Goal: Information Seeking & Learning: Learn about a topic

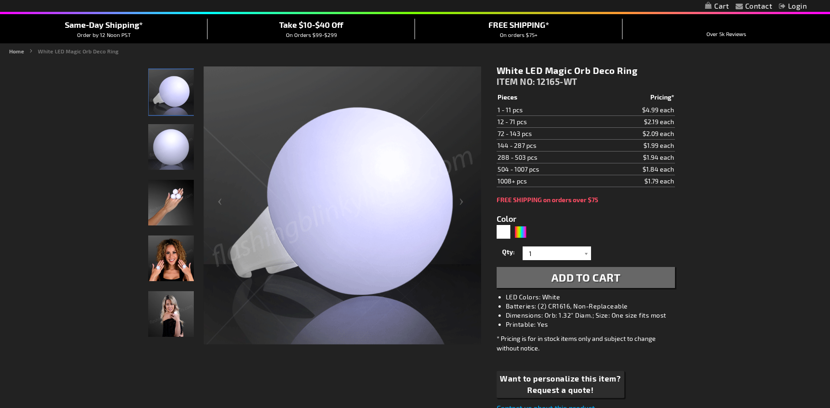
scroll to position [77, 0]
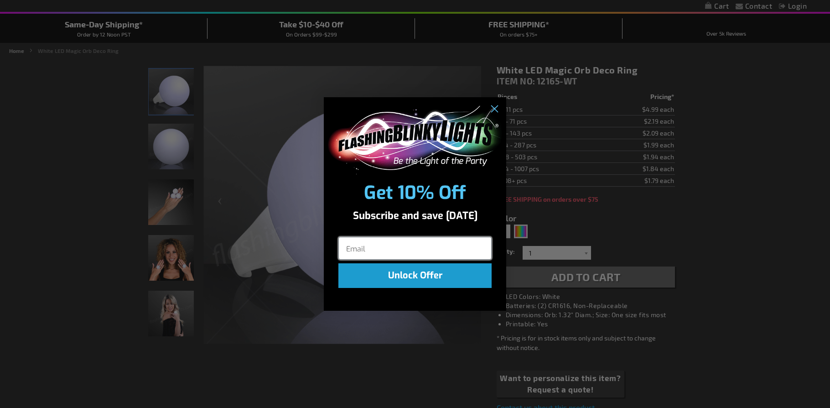
click at [522, 230] on body "The store will not work correctly when cookies are disabled. Contact Compare Pr…" at bounding box center [415, 376] width 830 height 907
click at [497, 109] on circle "Close dialog" at bounding box center [493, 108] width 15 height 15
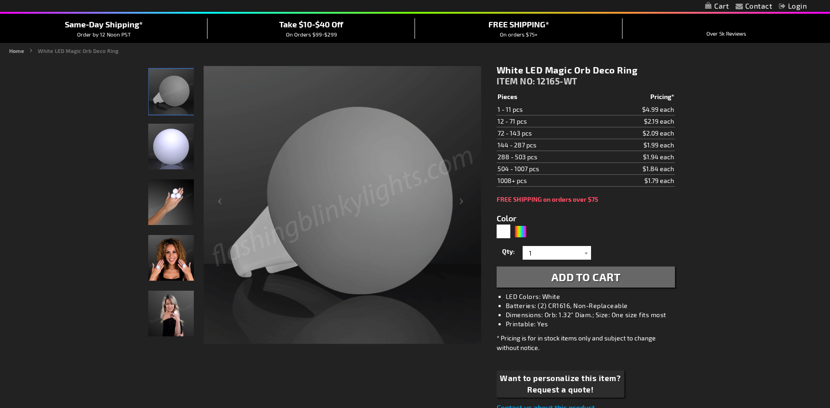
click at [172, 275] on img "Female displaying White LED Deco Ball Ring" at bounding box center [171, 258] width 46 height 46
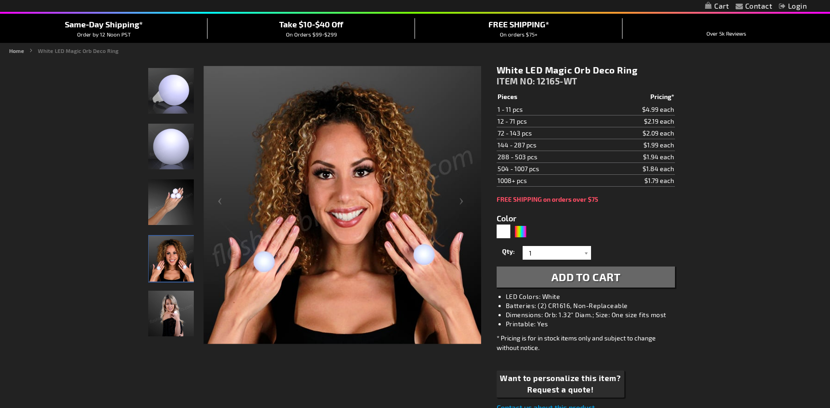
click at [171, 190] on img "Hand model displaying White LED Deco Ball Ring" at bounding box center [171, 202] width 46 height 46
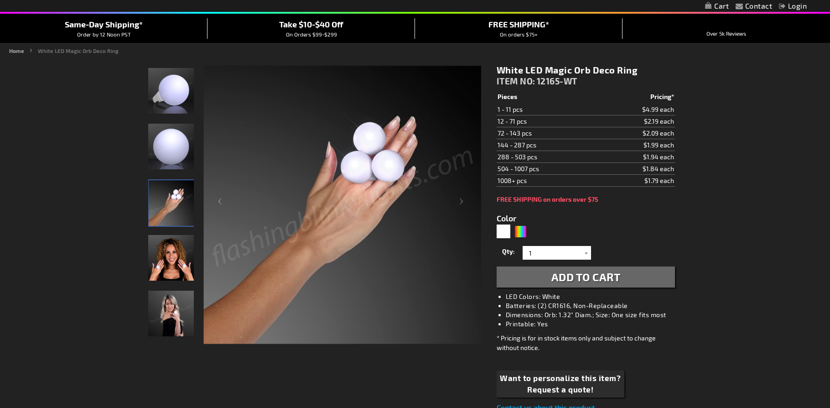
click at [180, 267] on img "Female displaying White LED Deco Ball Ring" at bounding box center [171, 258] width 46 height 46
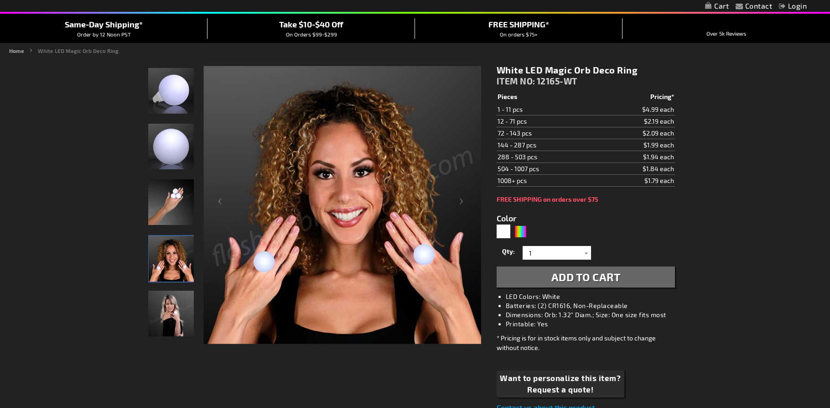
click at [181, 102] on img "White LED Deco Ball Ring" at bounding box center [171, 91] width 46 height 46
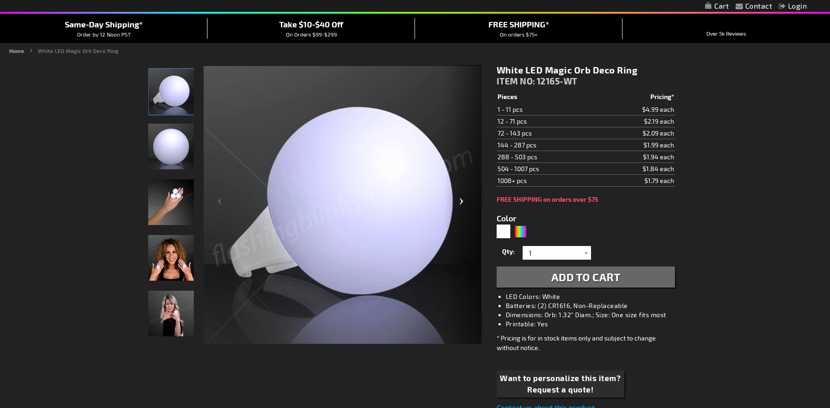
click at [461, 200] on div "Next" at bounding box center [463, 205] width 36 height 280
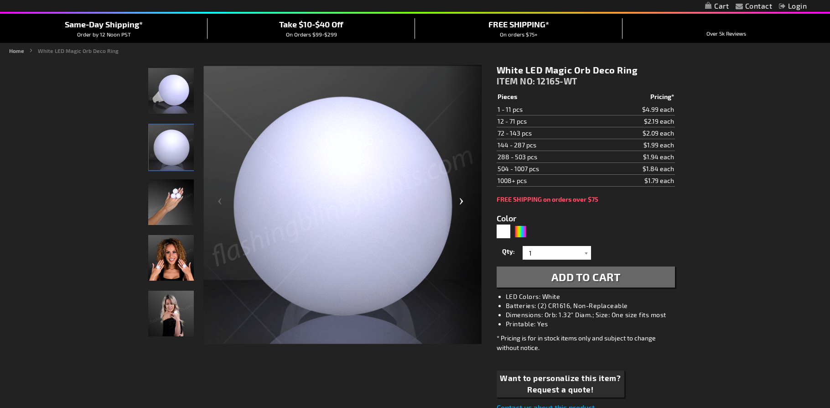
click at [461, 200] on div "Next" at bounding box center [463, 205] width 36 height 280
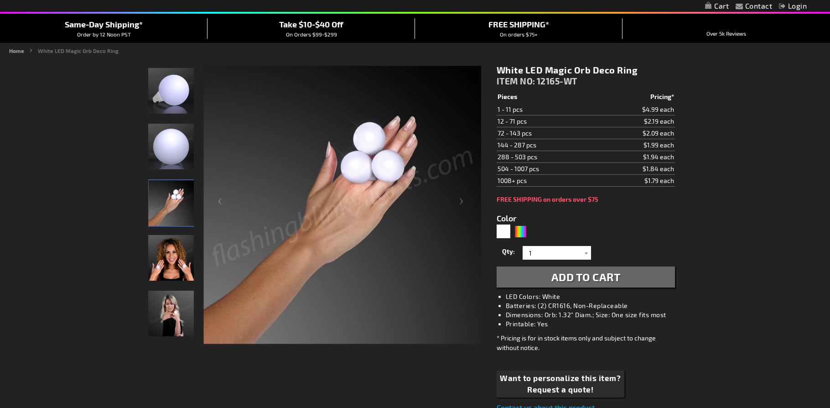
click at [173, 264] on img "Female displaying White LED Deco Ball Ring" at bounding box center [171, 258] width 46 height 46
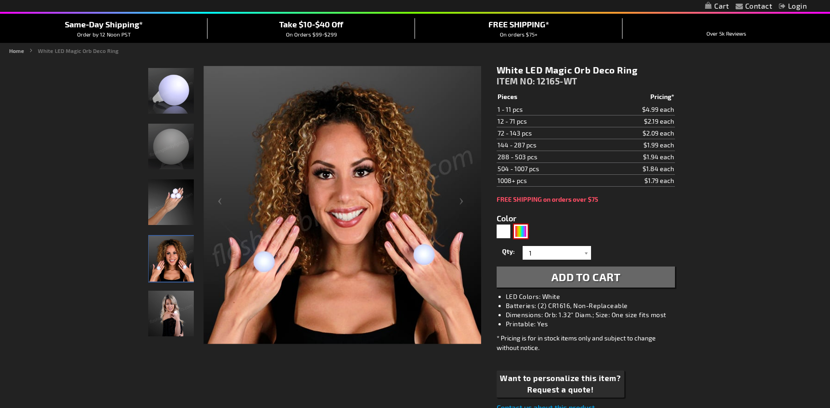
click at [521, 232] on div "Multicolor" at bounding box center [521, 231] width 14 height 14
type input "5659"
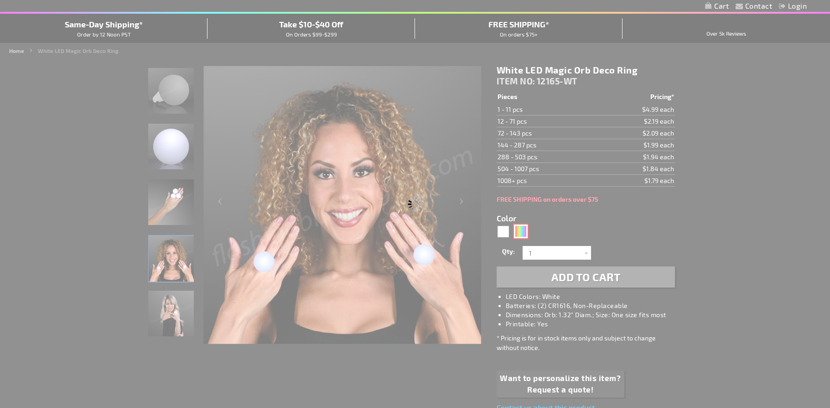
type input "12165-MLT"
type input "Customize - Magic Orb LED Deco Ball Ring - ITEM NO: 12165-MLT"
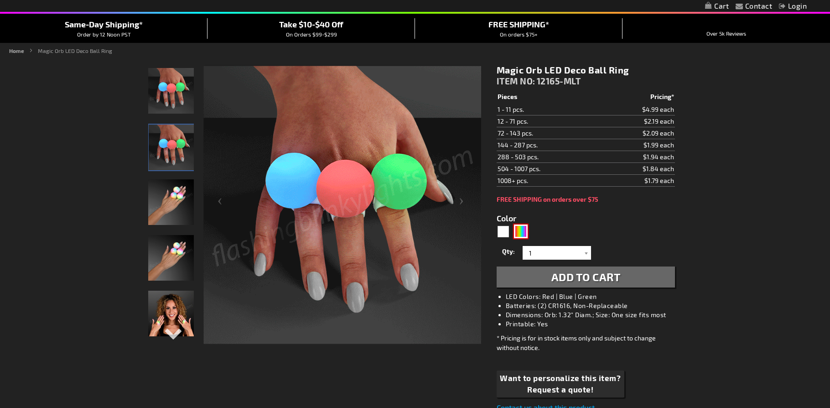
click at [177, 152] on img at bounding box center [172, 147] width 46 height 46
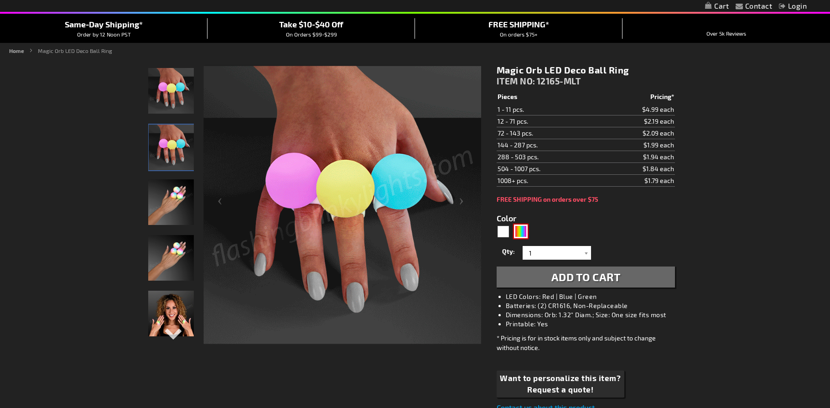
click at [170, 255] on img at bounding box center [171, 258] width 46 height 46
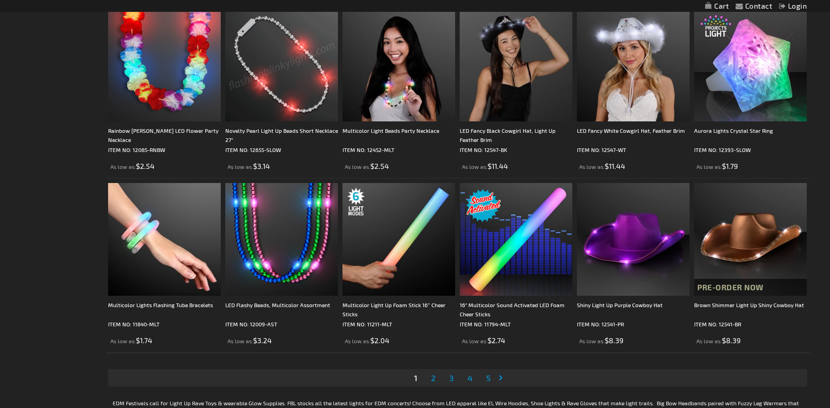
scroll to position [1743, 0]
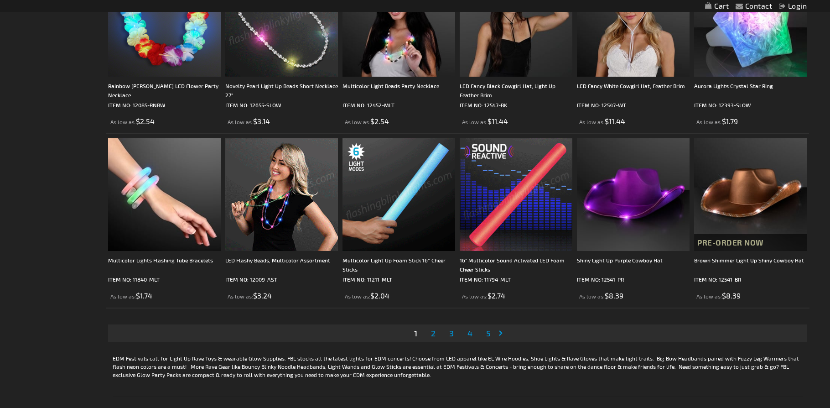
click at [504, 339] on link "Page Next" at bounding box center [502, 333] width 9 height 14
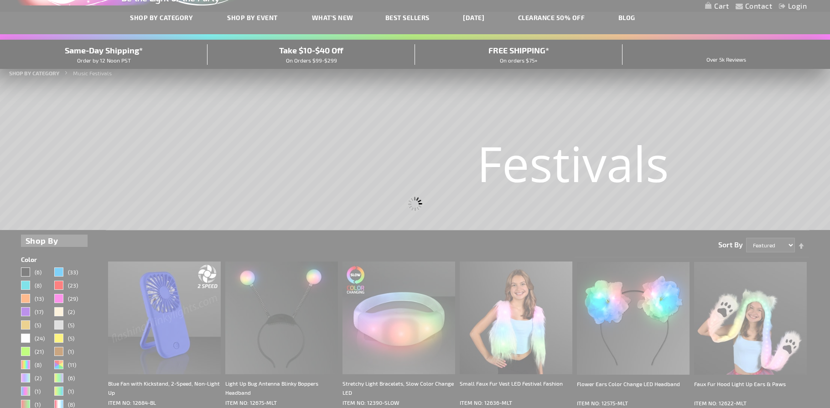
scroll to position [15, 0]
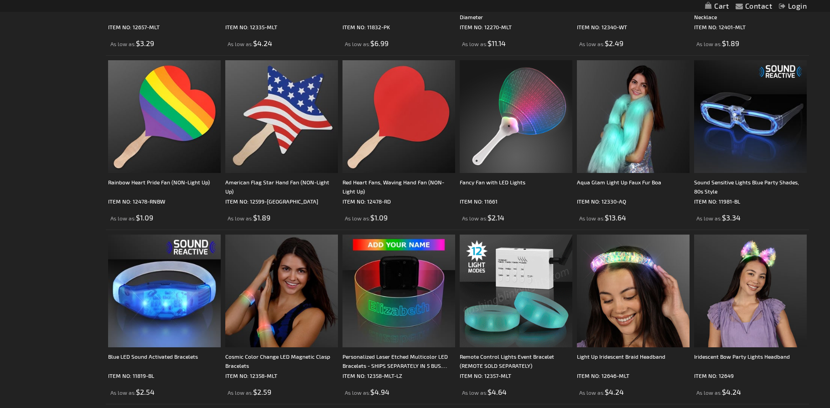
scroll to position [1472, 0]
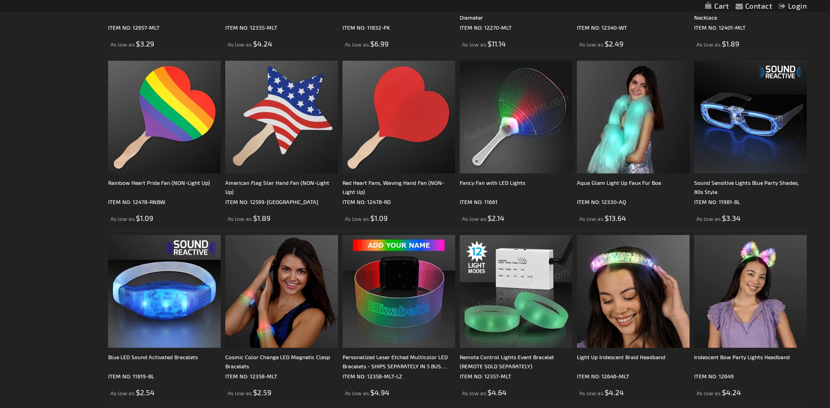
click at [520, 114] on img at bounding box center [516, 117] width 113 height 113
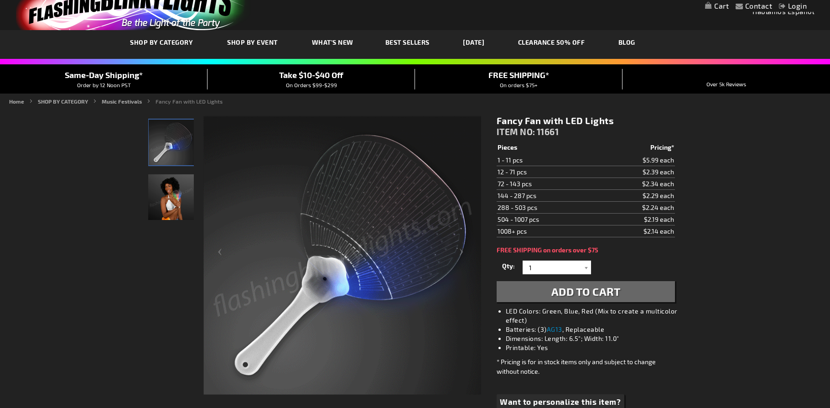
scroll to position [22, 0]
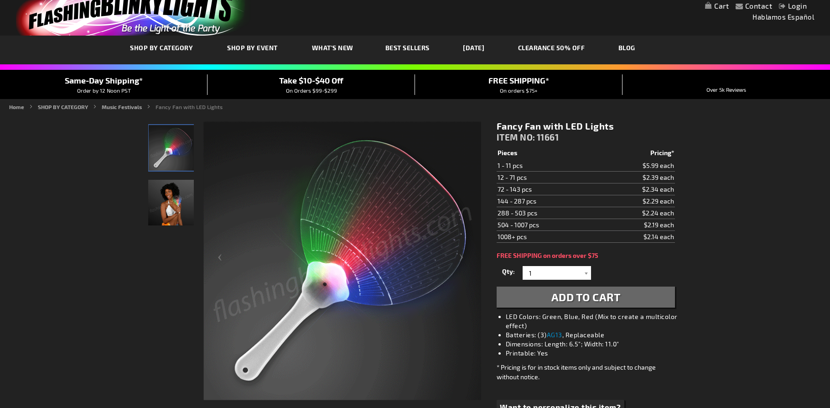
click at [182, 203] on img "Woman displaying LED Light Up Multicolor Fancy Fan" at bounding box center [171, 203] width 46 height 46
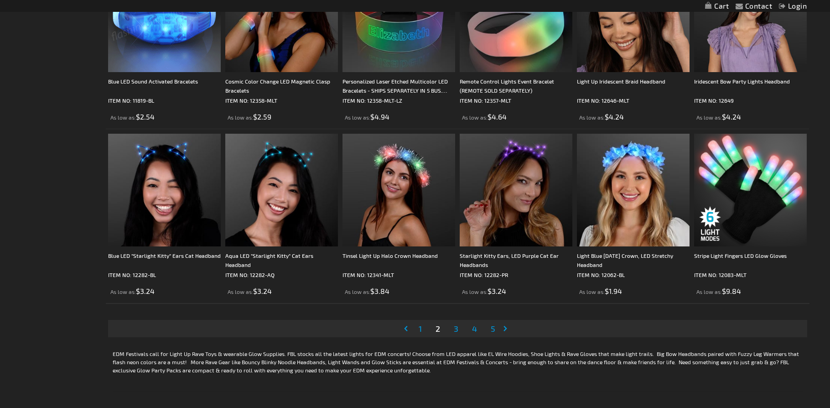
scroll to position [1752, 0]
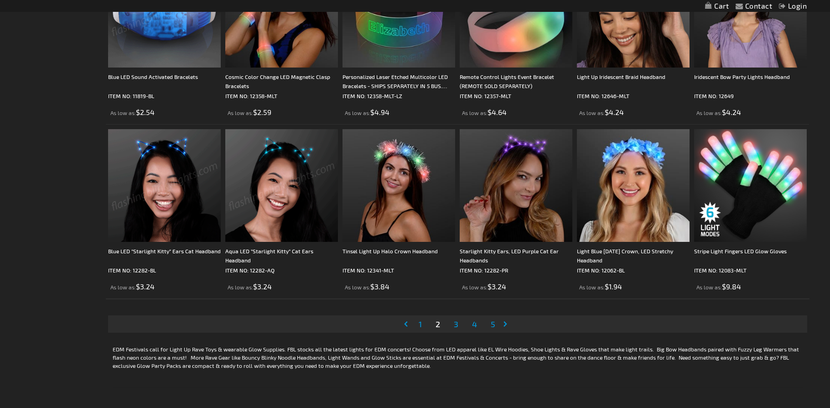
click at [457, 326] on span "3" at bounding box center [456, 324] width 5 height 10
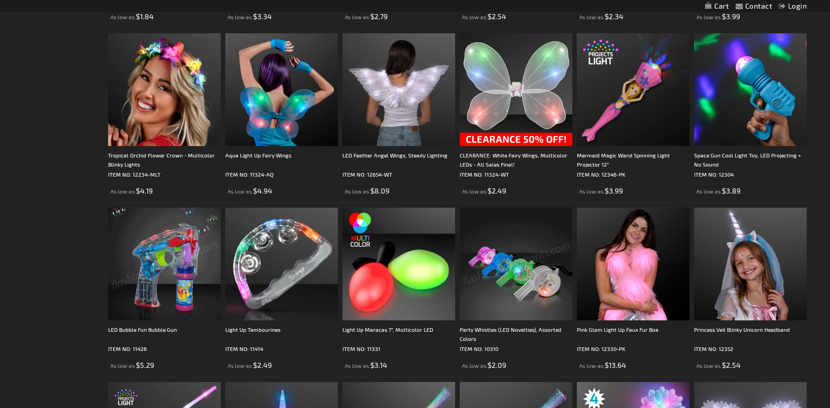
scroll to position [802, 0]
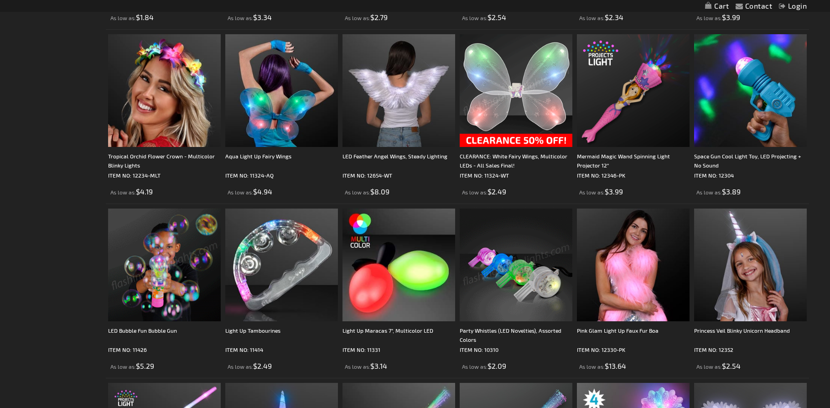
click at [533, 102] on img at bounding box center [516, 90] width 113 height 113
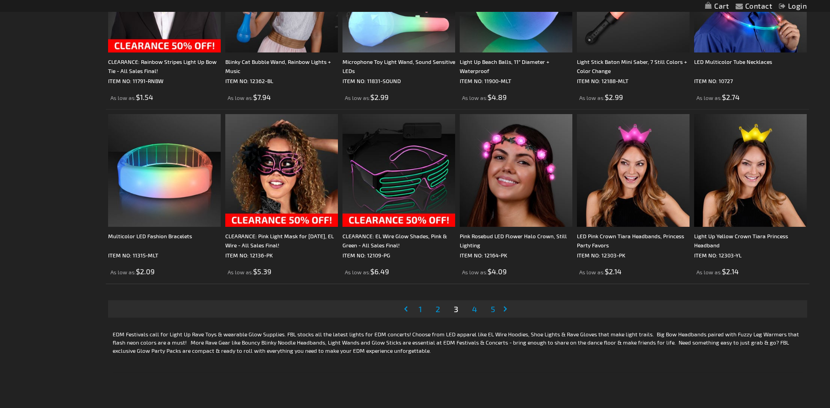
scroll to position [1769, 0]
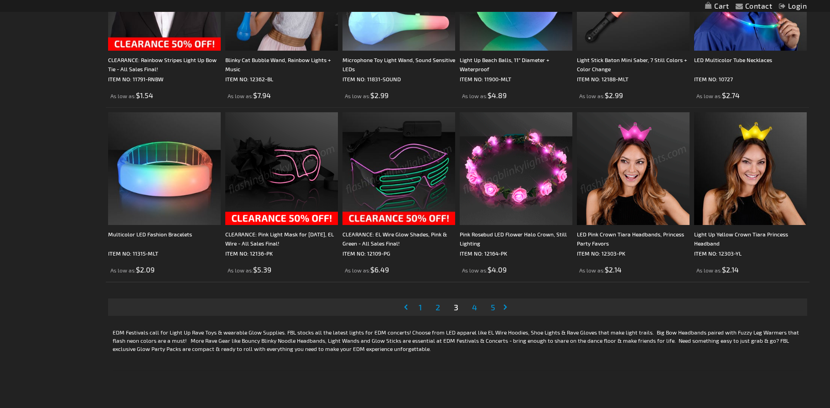
click at [476, 309] on span "4" at bounding box center [474, 307] width 5 height 10
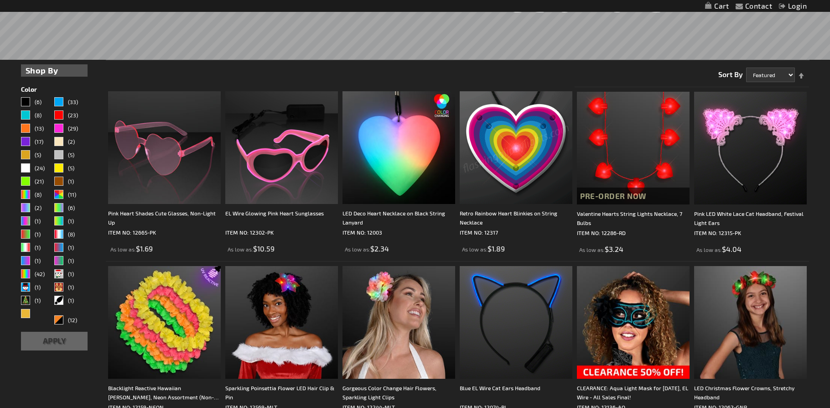
scroll to position [228, 0]
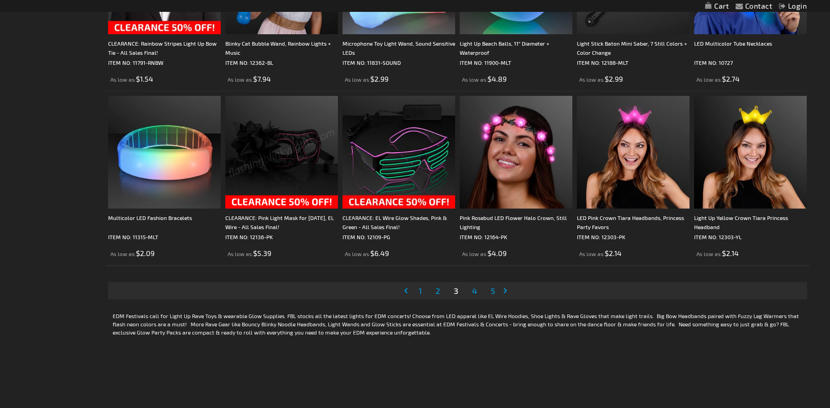
scroll to position [1787, 0]
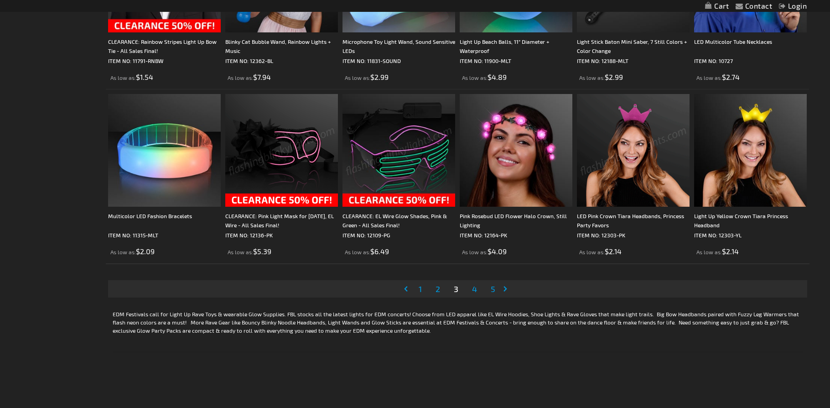
click at [626, 146] on img at bounding box center [633, 150] width 113 height 113
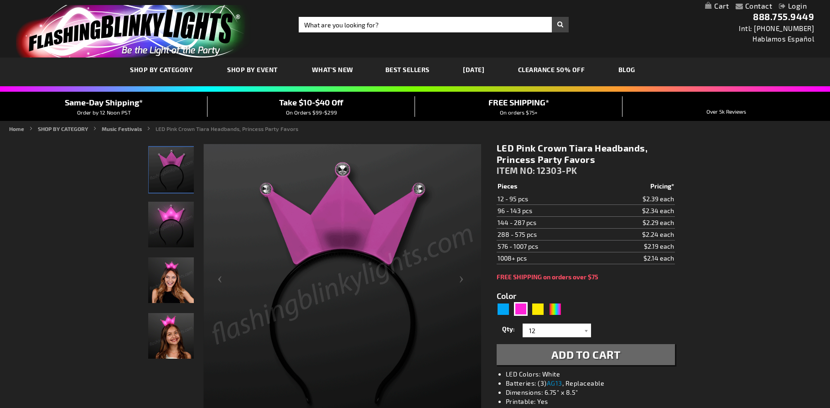
click at [181, 281] on img "Woman wearing Pink Light Up Crown Tiara LED Headband" at bounding box center [171, 280] width 46 height 46
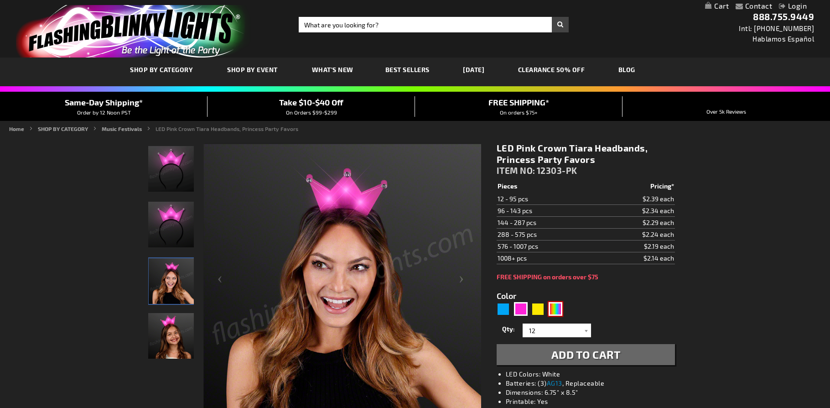
click at [555, 306] on div "Multicolor" at bounding box center [555, 309] width 14 height 14
type input "5659"
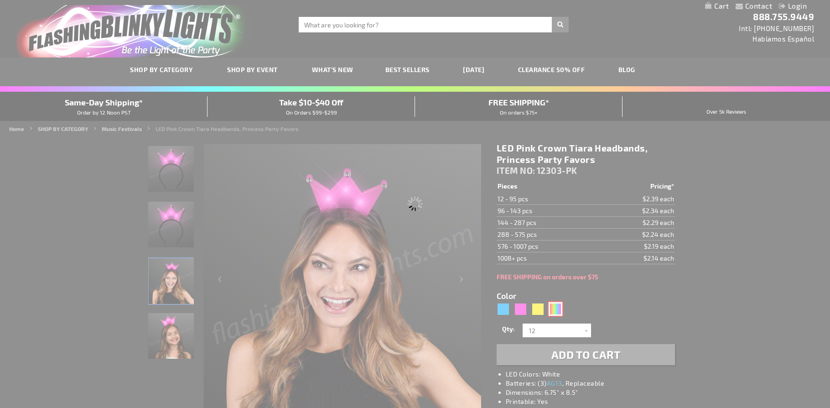
type input "12303-MLT"
type input "Customize - Color-Change Crown LED Tiara Headband - ITEM NO: 12303-MLT"
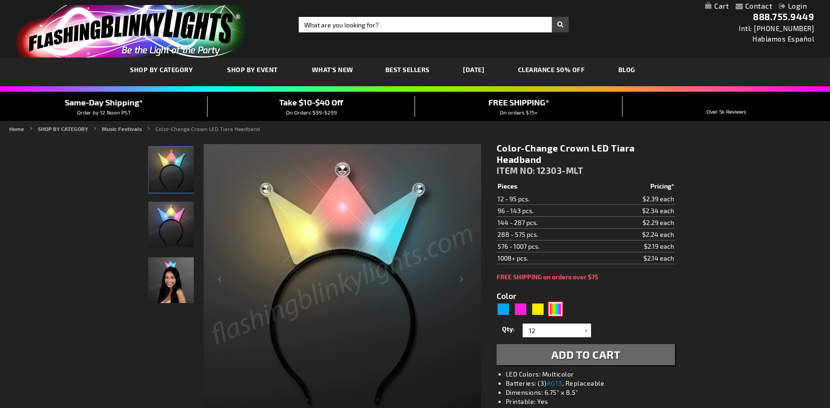
click at [171, 223] on img at bounding box center [171, 225] width 46 height 46
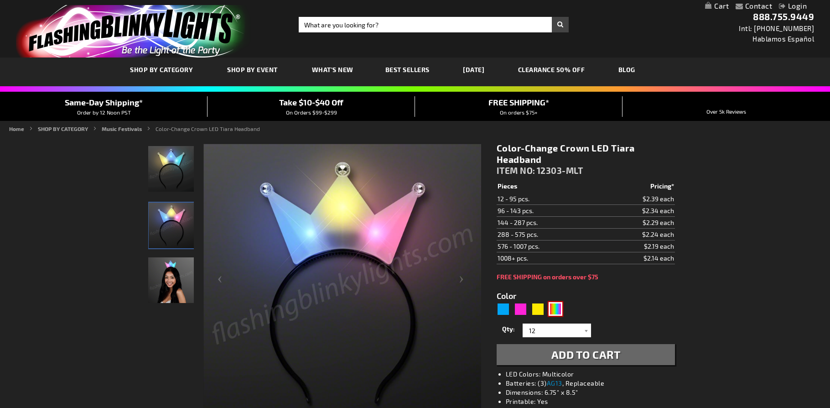
click at [166, 271] on img at bounding box center [171, 280] width 46 height 46
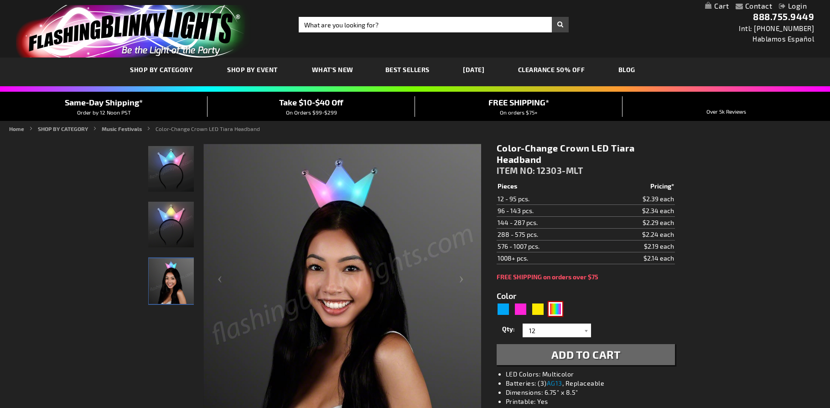
click at [174, 232] on img at bounding box center [171, 225] width 46 height 46
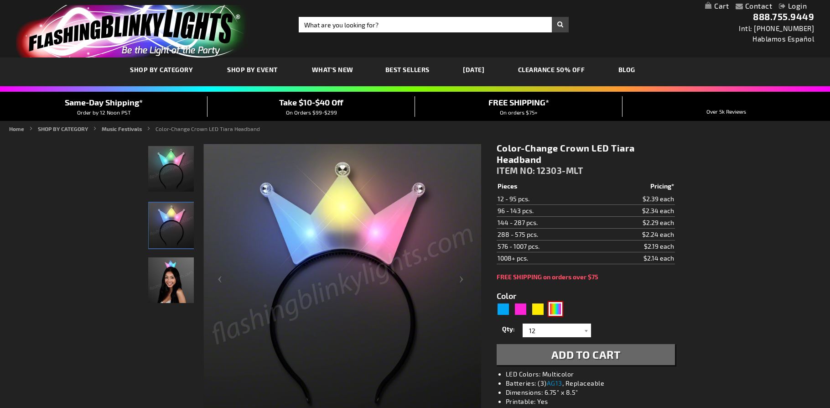
click at [170, 165] on img at bounding box center [171, 169] width 46 height 46
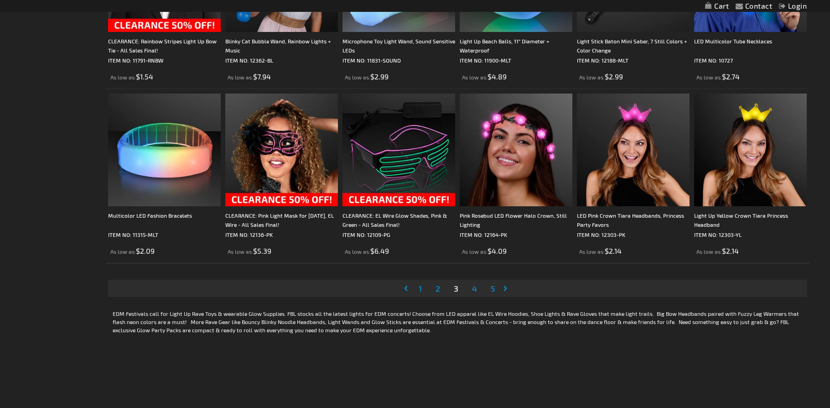
scroll to position [1787, 0]
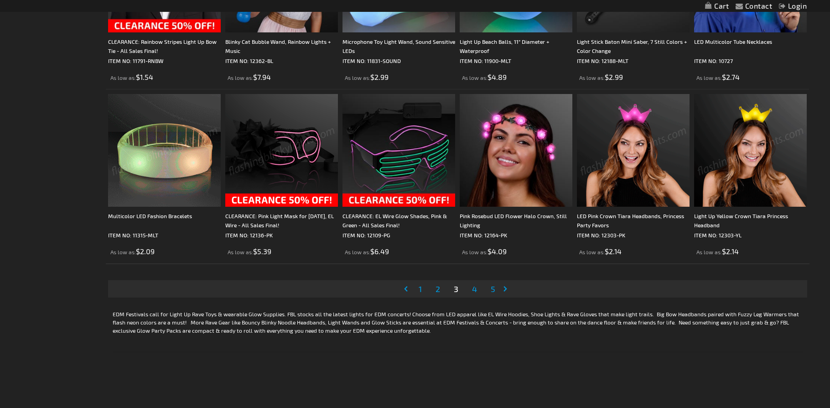
click at [623, 124] on img at bounding box center [633, 150] width 113 height 113
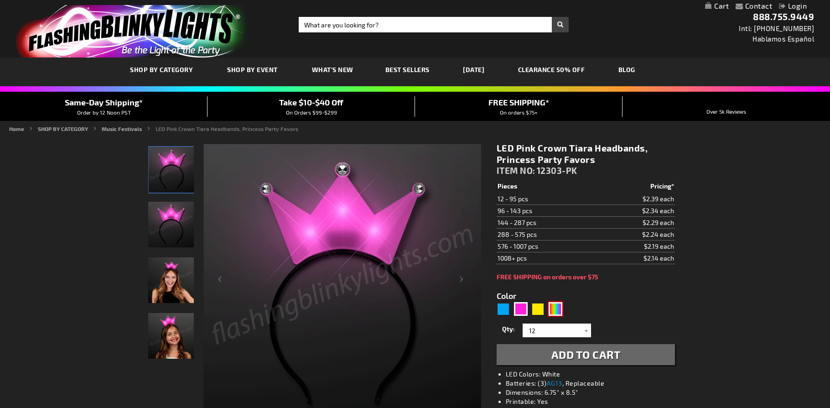
click at [552, 307] on div "Multicolor" at bounding box center [555, 309] width 14 height 14
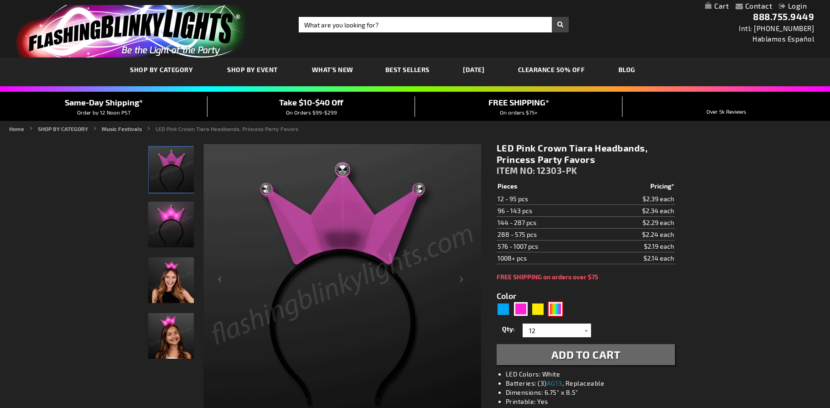
type input "5659"
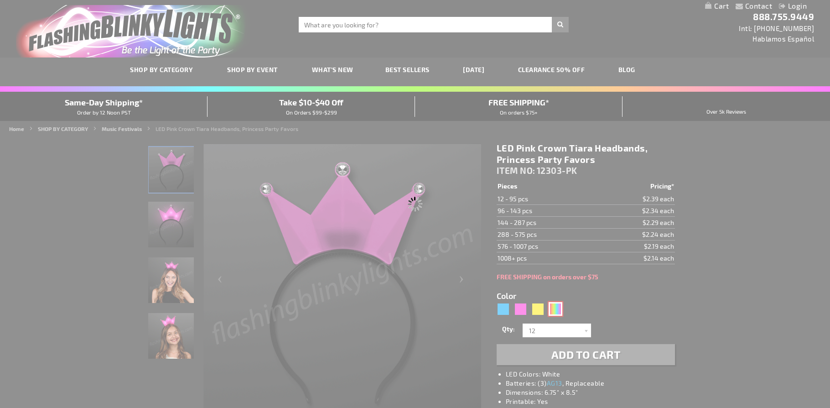
type input "12303-MLT"
type input "Customize - Color-Change Crown LED Tiara Headband - ITEM NO: 12303-MLT"
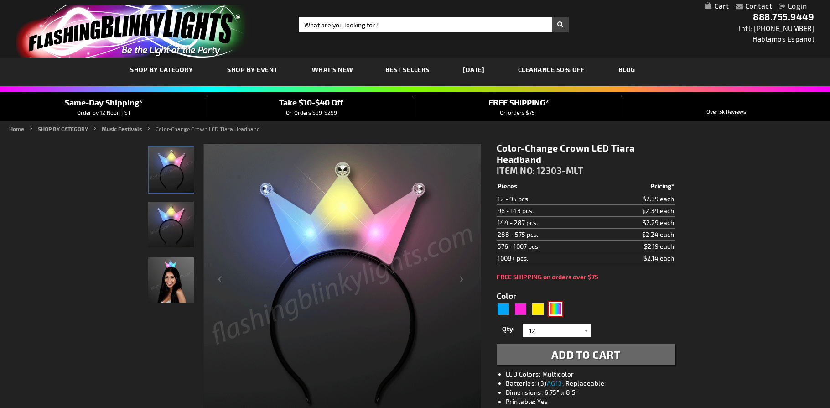
click at [183, 291] on img at bounding box center [171, 280] width 46 height 46
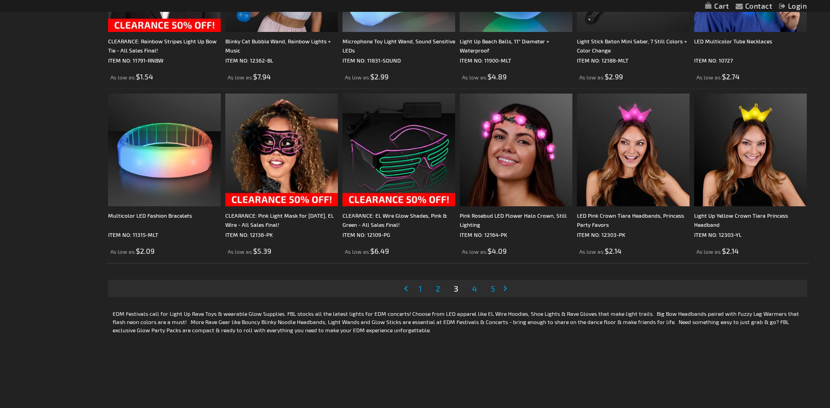
scroll to position [1787, 0]
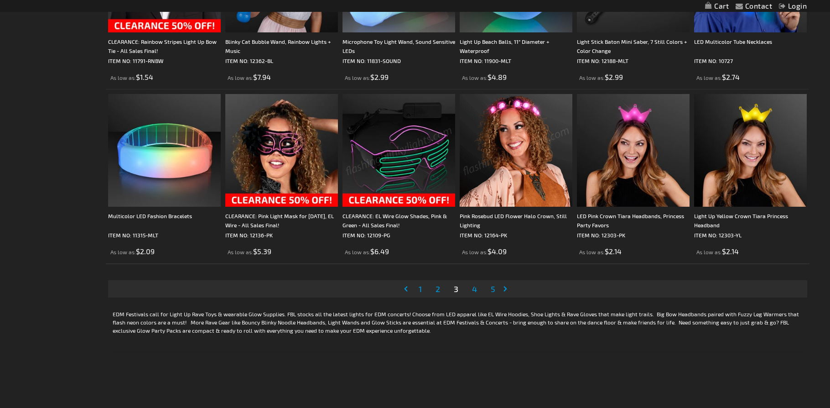
click at [475, 290] on span "4" at bounding box center [474, 289] width 5 height 10
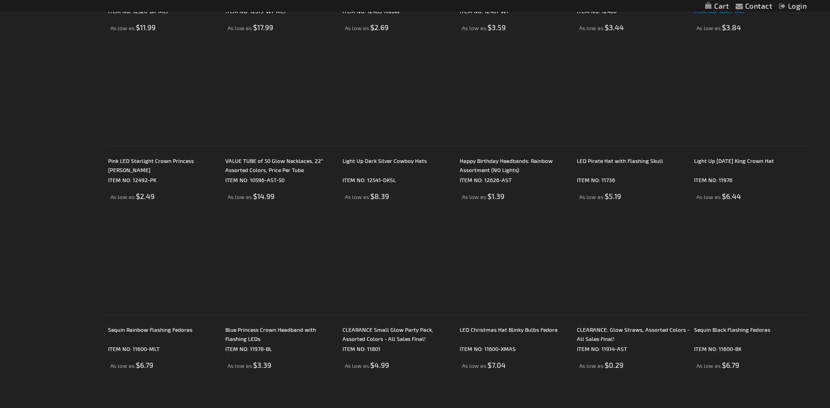
scroll to position [1159, 0]
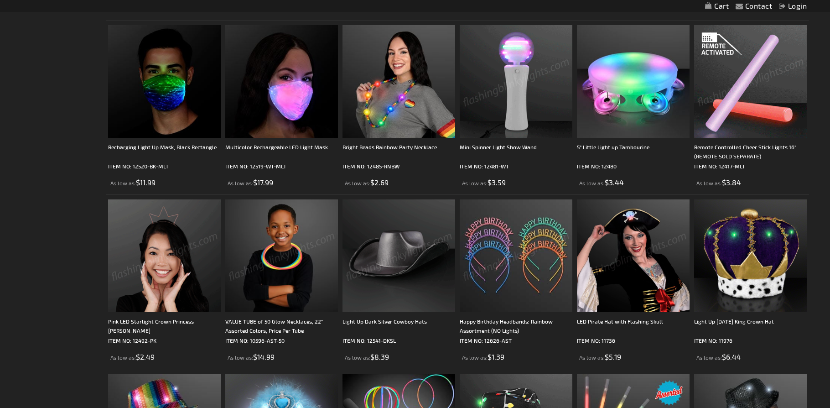
click at [729, 99] on img at bounding box center [750, 81] width 113 height 113
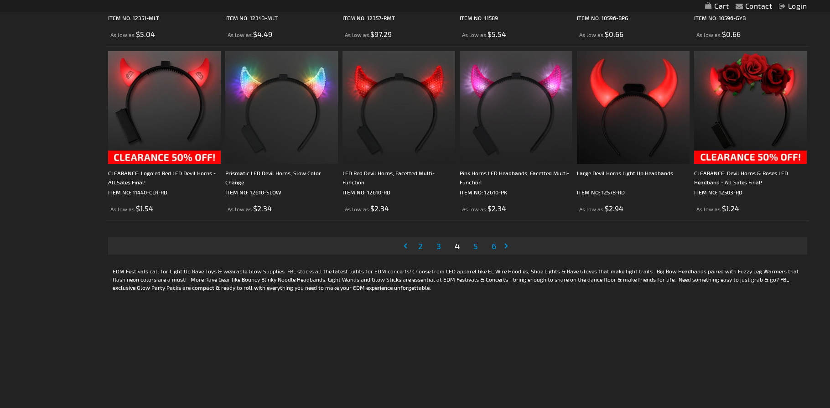
scroll to position [1831, 0]
click at [476, 248] on span "5" at bounding box center [475, 245] width 5 height 10
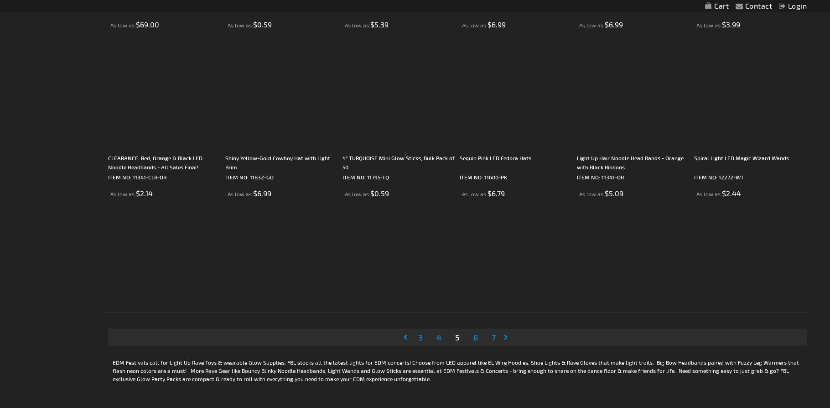
scroll to position [1691, 0]
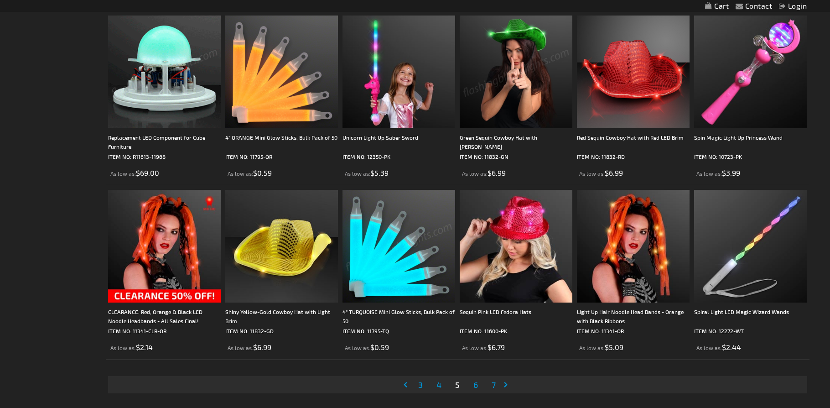
click at [475, 387] on span "6" at bounding box center [475, 384] width 5 height 10
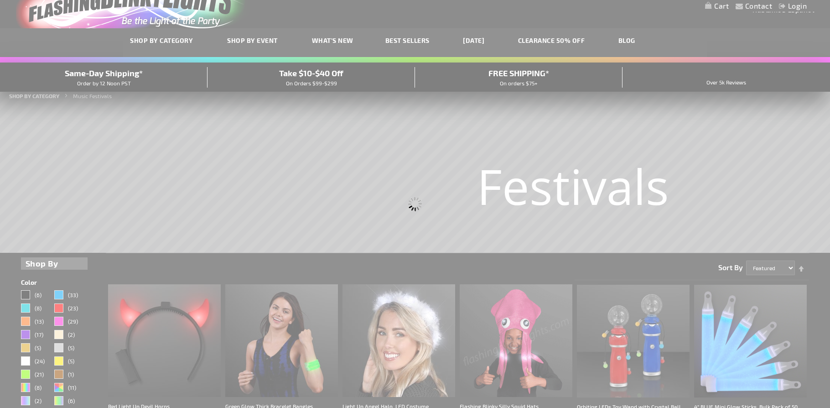
scroll to position [5, 0]
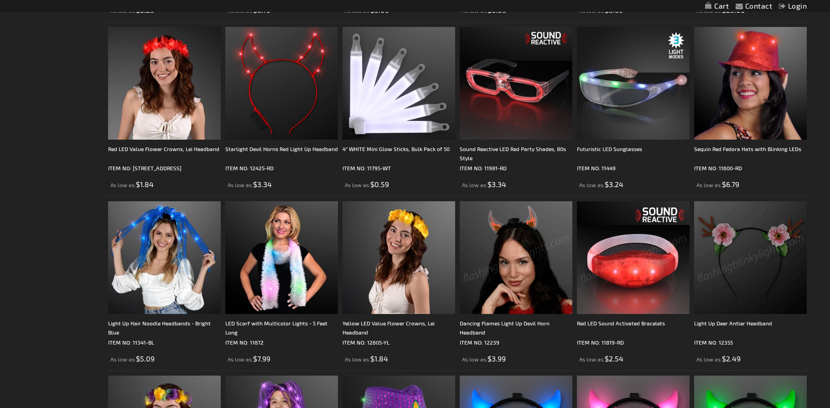
scroll to position [635, 0]
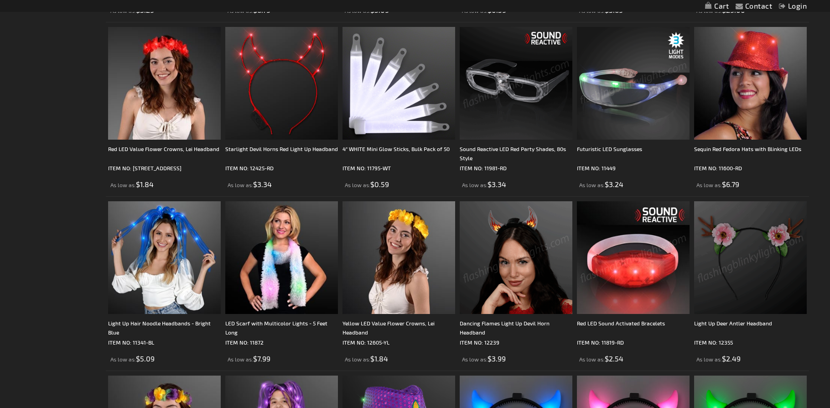
click at [626, 91] on img at bounding box center [633, 83] width 113 height 113
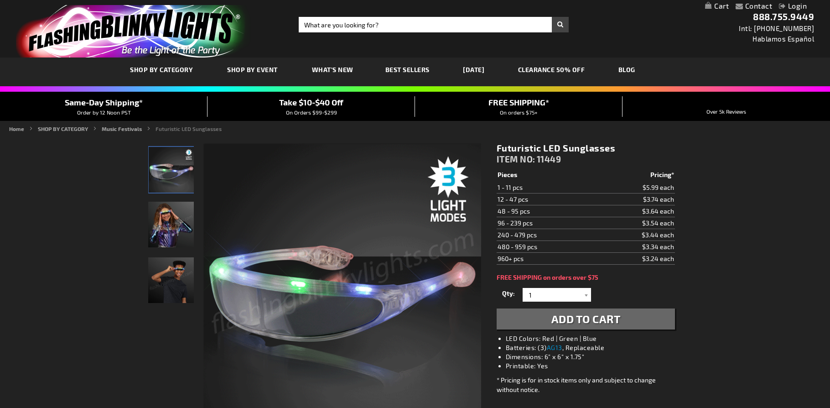
click at [176, 214] on img "Futuristic LED Sunglasses" at bounding box center [171, 225] width 46 height 46
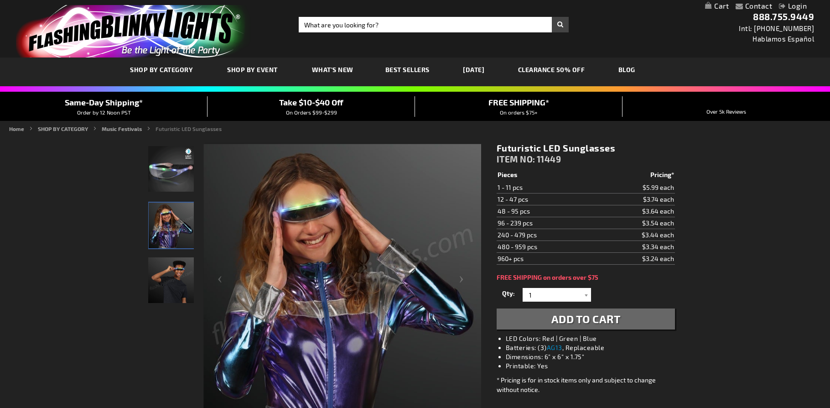
click at [171, 182] on img "Light Up Futuristic LED Sunglasses" at bounding box center [171, 169] width 46 height 46
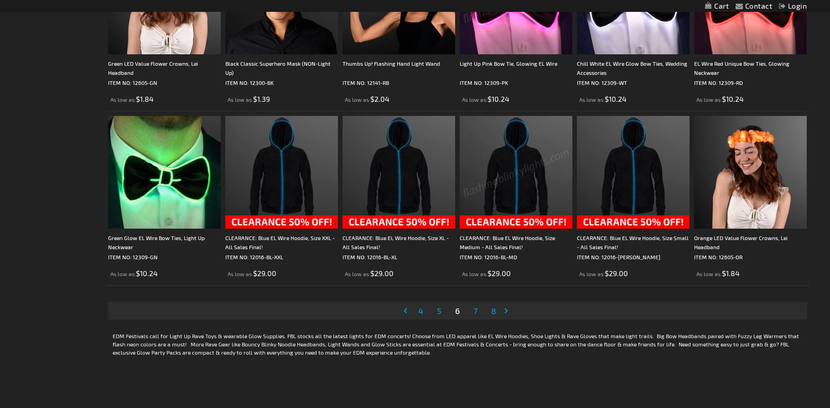
scroll to position [1766, 0]
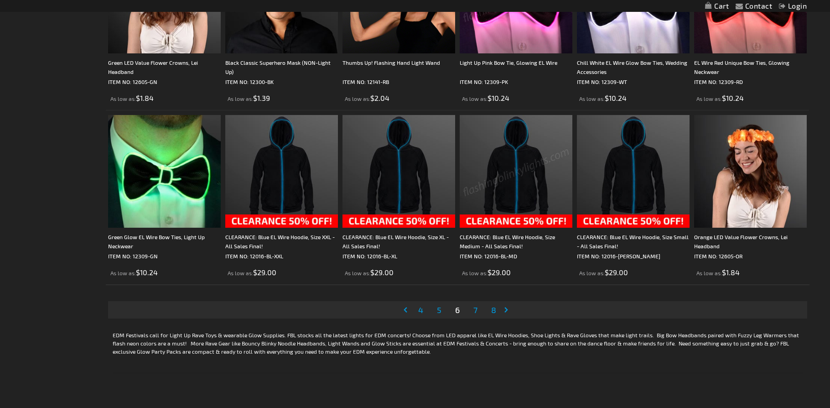
click at [475, 312] on span "7" at bounding box center [475, 310] width 4 height 10
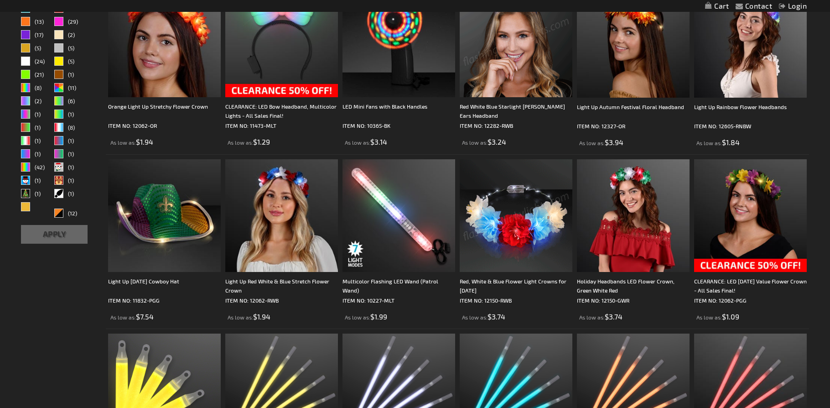
scroll to position [329, 0]
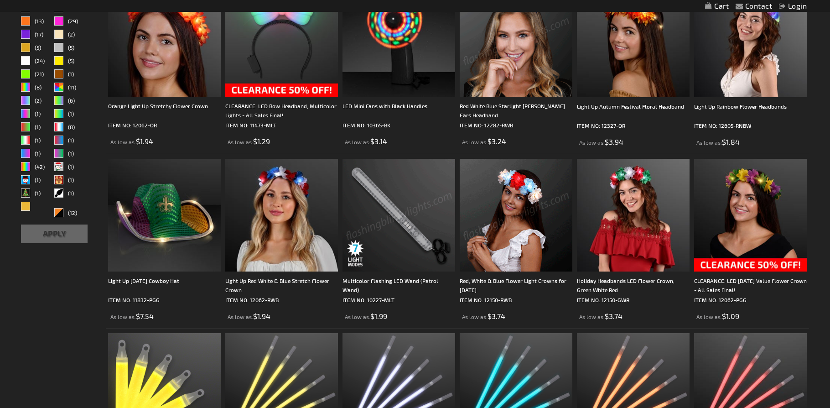
click at [403, 217] on img at bounding box center [398, 215] width 113 height 113
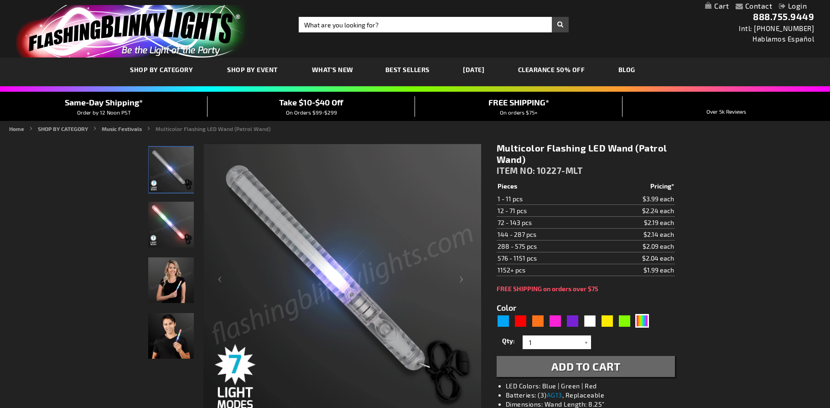
click at [166, 295] on img "Woman displaying Light Up Multicolor LED Patrol Wand" at bounding box center [171, 280] width 46 height 46
